Goal: Transaction & Acquisition: Purchase product/service

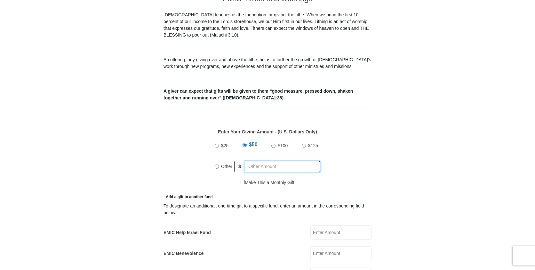
radio input "true"
click at [254, 161] on input "text" at bounding box center [283, 166] width 73 height 11
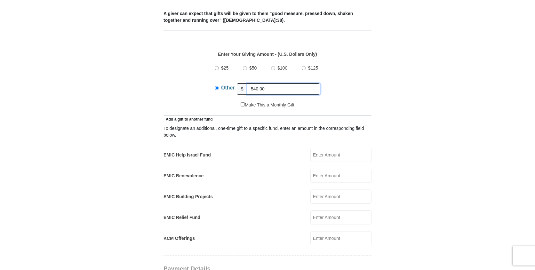
scroll to position [256, 0]
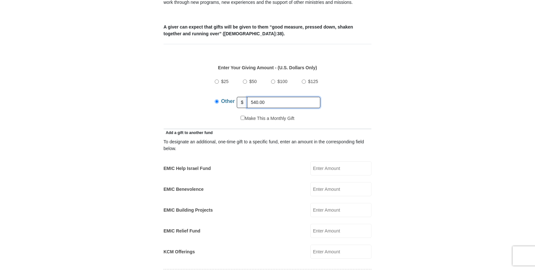
drag, startPoint x: 274, startPoint y: 96, endPoint x: 242, endPoint y: 88, distance: 32.6
click at [242, 94] on div "Other $ 540.00" at bounding box center [268, 102] width 106 height 16
type input "600.00"
click at [336, 161] on input "EMIC Help Israel Fund" at bounding box center [341, 168] width 61 height 14
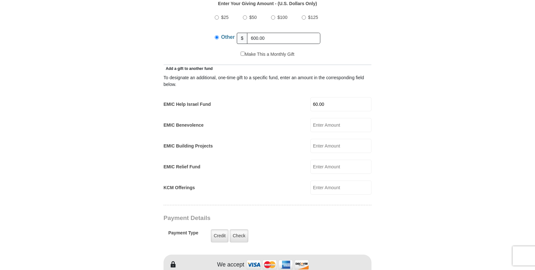
type input "60.00"
click at [416, 138] on form "Eagle Mountain International Church Online Giving Because of gifts like yours, …" at bounding box center [267, 178] width 365 height 947
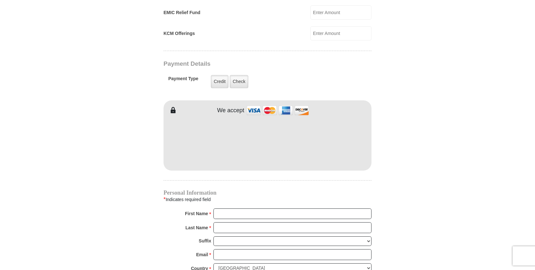
scroll to position [480, 0]
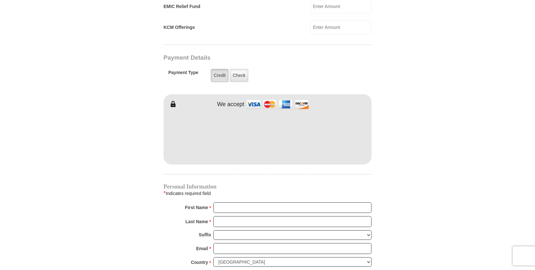
click at [219, 69] on label "Credit" at bounding box center [220, 75] width 18 height 13
click at [0, 0] on input "Credit" at bounding box center [0, 0] width 0 height 0
click at [215, 202] on input "First Name *" at bounding box center [293, 207] width 158 height 11
type input "Amber"
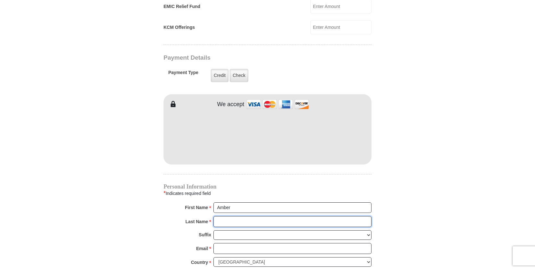
click at [232, 216] on input "Last Name *" at bounding box center [293, 221] width 158 height 11
type input "Dyer"
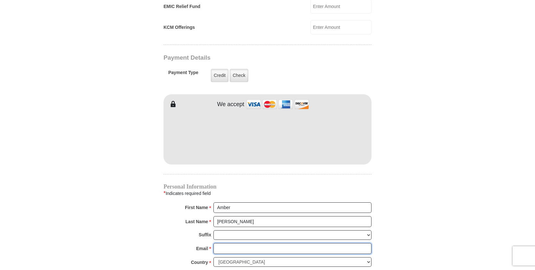
click at [222, 243] on input "Email *" at bounding box center [293, 248] width 158 height 11
type input "adyer0162@gmail.com"
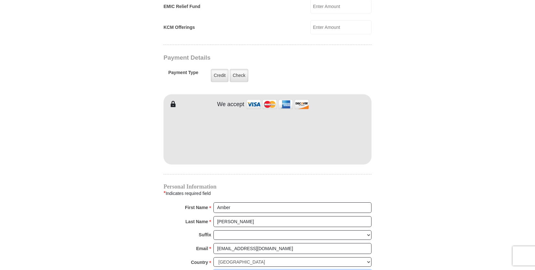
type input "5050 Village Oaks Drive"
type input "ROCKLIN"
select select "CA"
type input "95677"
type input "9168330385"
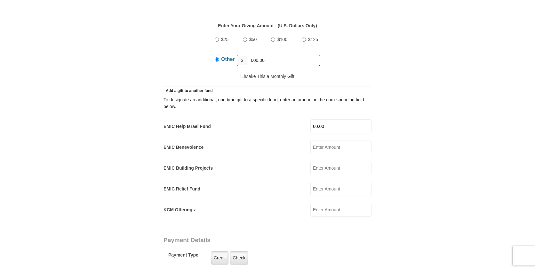
scroll to position [224, 0]
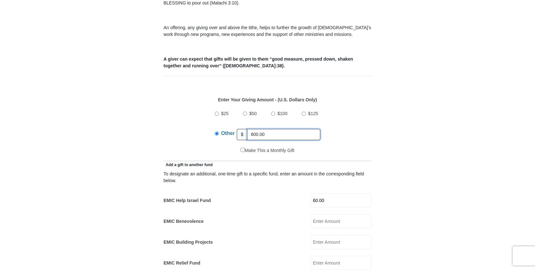
drag, startPoint x: 273, startPoint y: 127, endPoint x: 245, endPoint y: 126, distance: 28.2
click at [245, 126] on div "Other $ 600.00" at bounding box center [268, 134] width 106 height 16
type input "540.00"
click at [354, 138] on div "$25 $50 $100 $125 Other $ 540.00" at bounding box center [267, 126] width 201 height 42
drag, startPoint x: 351, startPoint y: 142, endPoint x: 351, endPoint y: 147, distance: 5.4
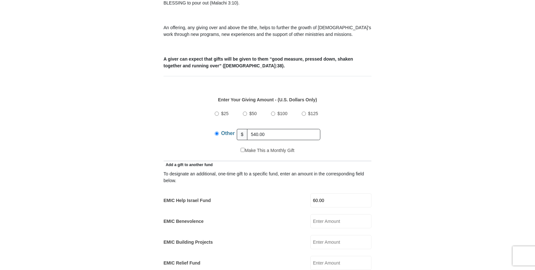
click at [351, 147] on div "Make This a Monthly Gift" at bounding box center [267, 153] width 201 height 13
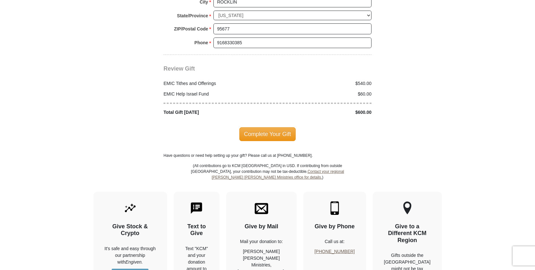
scroll to position [766, 0]
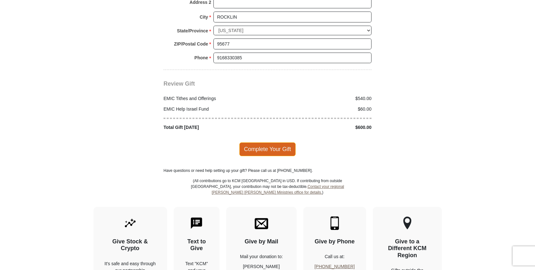
click at [263, 142] on span "Complete Your Gift" at bounding box center [267, 148] width 57 height 13
